Goal: Task Accomplishment & Management: Use online tool/utility

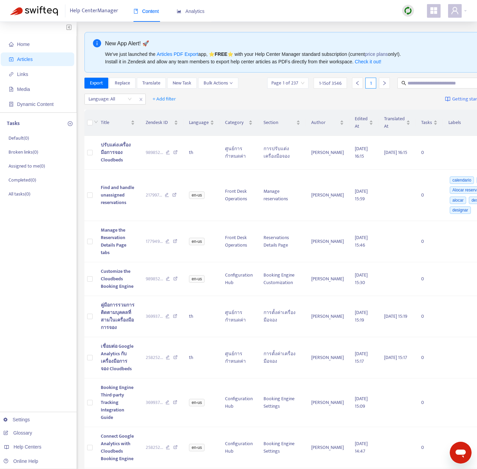
click at [404, 7] on img at bounding box center [408, 10] width 9 height 9
click at [409, 22] on link "Quick Sync" at bounding box center [421, 25] width 29 height 8
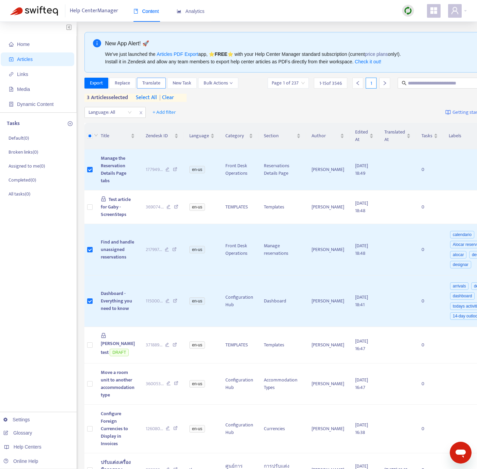
click at [146, 84] on span "Translate" at bounding box center [151, 82] width 18 height 7
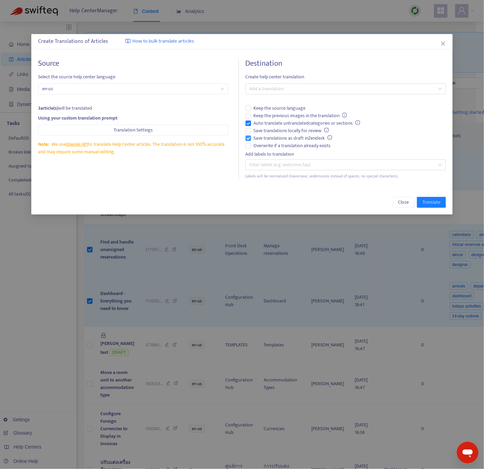
drag, startPoint x: 258, startPoint y: 139, endPoint x: 259, endPoint y: 134, distance: 4.8
click at [258, 139] on span "Save translations as draft in Zendesk" at bounding box center [293, 137] width 84 height 7
click at [261, 124] on span "Auto-translate untranslated categories or sections" at bounding box center [307, 122] width 112 height 7
click at [259, 149] on span "Overwrite if a translation already exists" at bounding box center [292, 145] width 83 height 7
click at [272, 93] on div "Add a translation" at bounding box center [346, 88] width 200 height 11
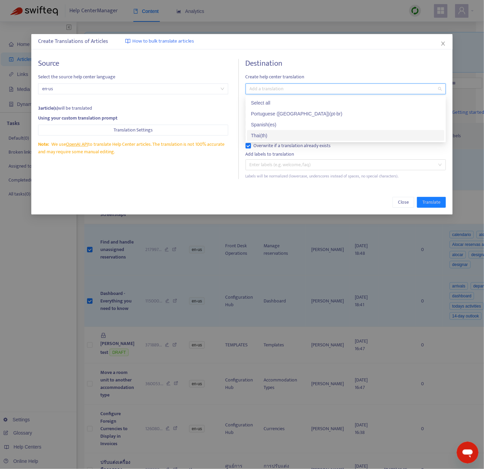
click at [276, 135] on div "Thai ( th )" at bounding box center [346, 135] width 190 height 7
drag, startPoint x: 370, startPoint y: 209, endPoint x: 398, endPoint y: 204, distance: 28.7
click at [370, 209] on div "Close Translate" at bounding box center [242, 202] width 422 height 25
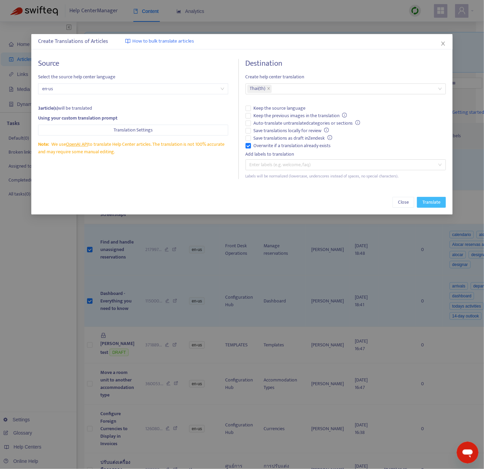
click at [437, 202] on span "Translate" at bounding box center [432, 201] width 18 height 7
